Goal: Complete application form: Complete application form

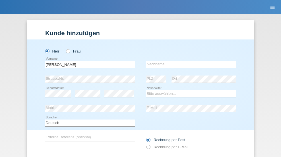
type input "[PERSON_NAME]"
click at [189, 61] on input "text" at bounding box center [190, 64] width 89 height 7
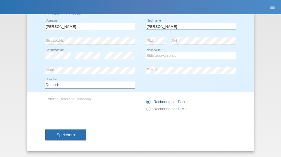
type input "[PERSON_NAME]"
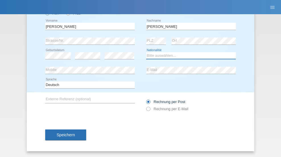
select select "CH"
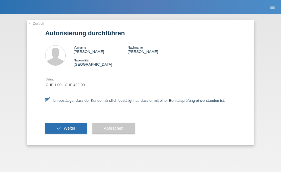
select select "1"
click at [66, 128] on span "Weiter" at bounding box center [70, 128] width 12 height 5
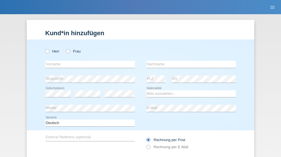
radio input "true"
click at [88, 61] on input "text" at bounding box center [89, 64] width 89 height 7
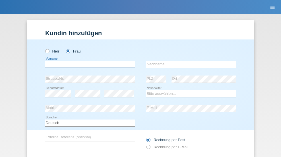
scroll to position [38, 0]
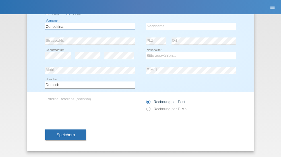
type input "Concettina"
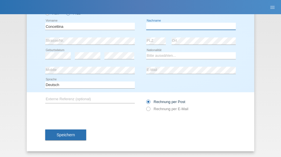
click at [189, 26] on input "text" at bounding box center [190, 26] width 89 height 7
type input "Deangelis"
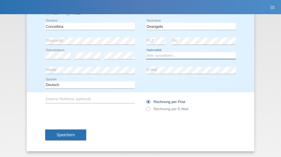
select select "CH"
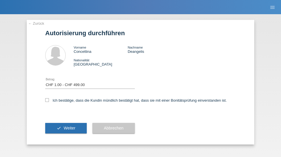
select select "1"
checkbox input "true"
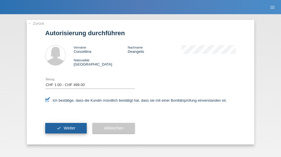
click at [66, 128] on span "Weiter" at bounding box center [70, 128] width 12 height 5
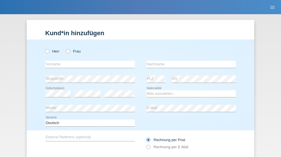
radio input "true"
click at [88, 61] on input "text" at bounding box center [89, 64] width 89 height 7
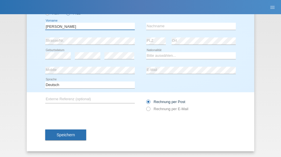
type input "[PERSON_NAME]"
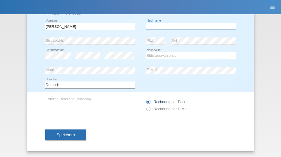
click at [189, 26] on input "text" at bounding box center [190, 26] width 89 height 7
type input "De [DEMOGRAPHIC_DATA][PERSON_NAME]"
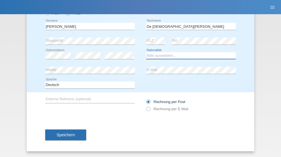
select select "CH"
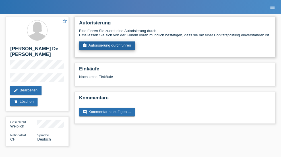
click at [107, 46] on link "assignment_turned_in Autorisierung durchführen" at bounding box center [107, 45] width 56 height 9
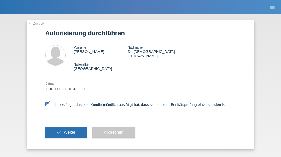
select select "1"
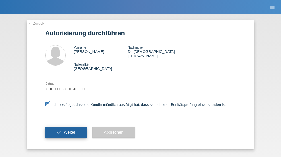
click at [66, 130] on span "Weiter" at bounding box center [70, 132] width 12 height 5
